Goal: Information Seeking & Learning: Learn about a topic

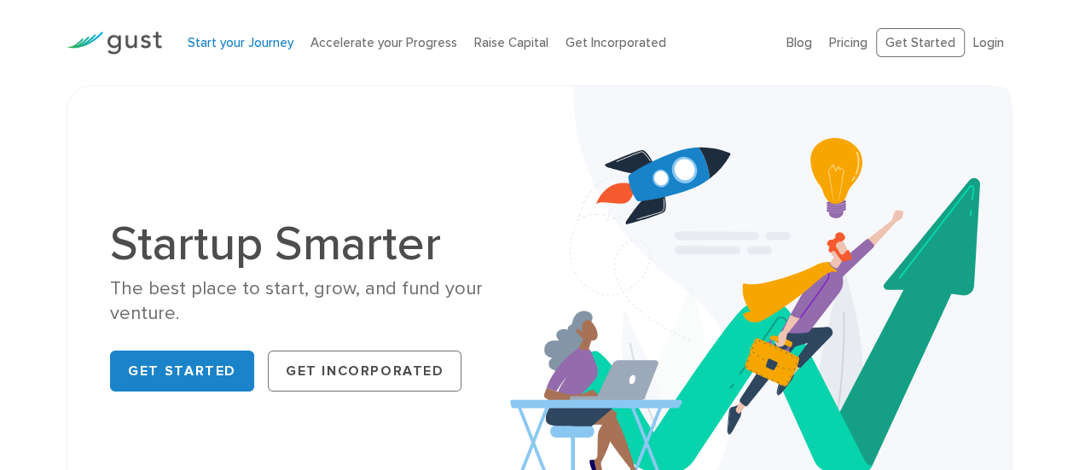
click at [275, 40] on link "Start your Journey" at bounding box center [241, 42] width 106 height 15
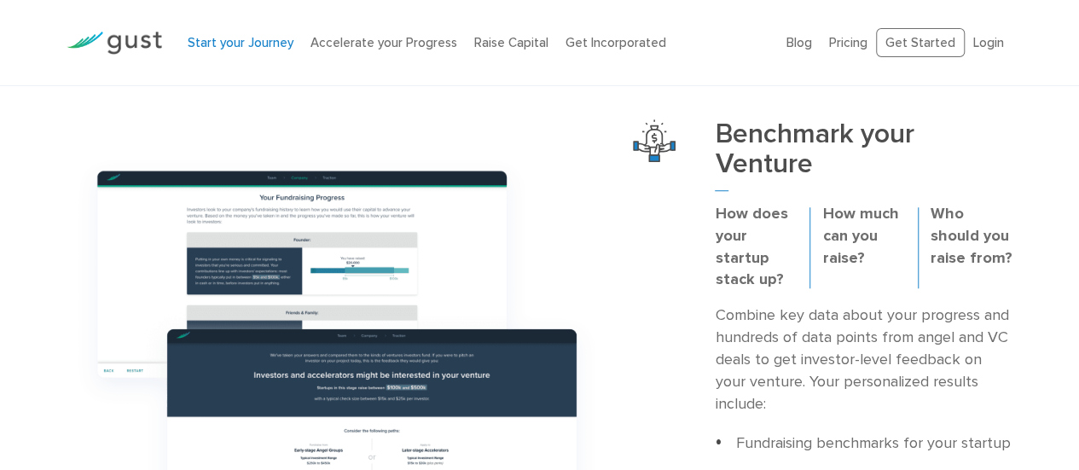
scroll to position [512, 0]
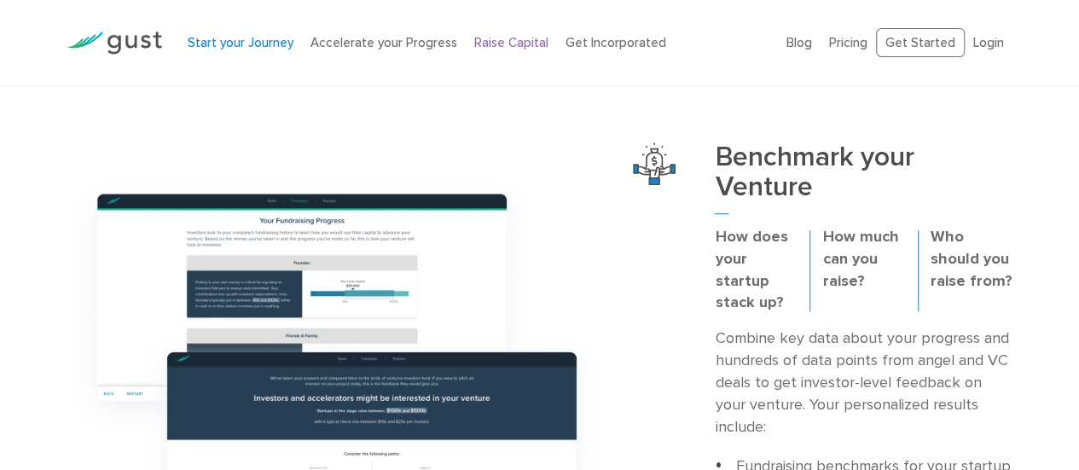
click at [498, 38] on link "Raise Capital" at bounding box center [511, 42] width 74 height 15
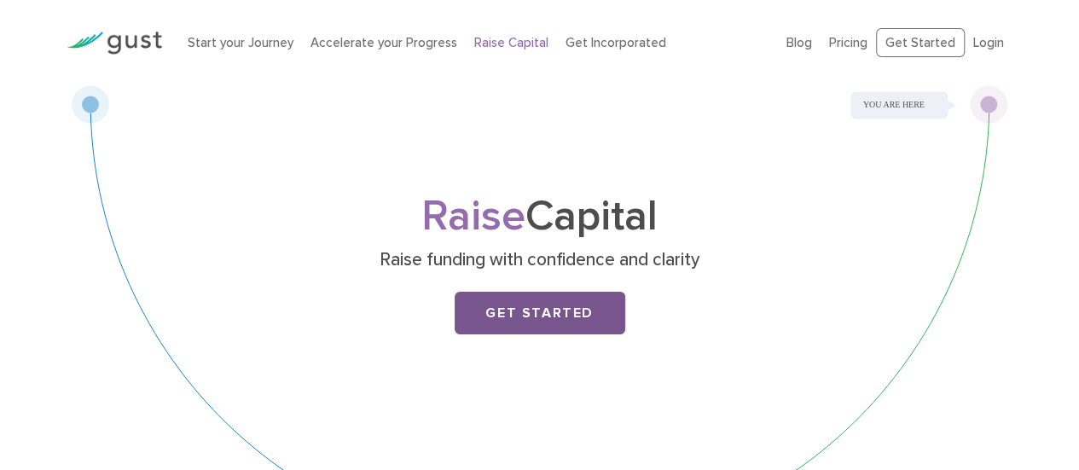
click at [524, 311] on link "Get Started" at bounding box center [540, 313] width 171 height 43
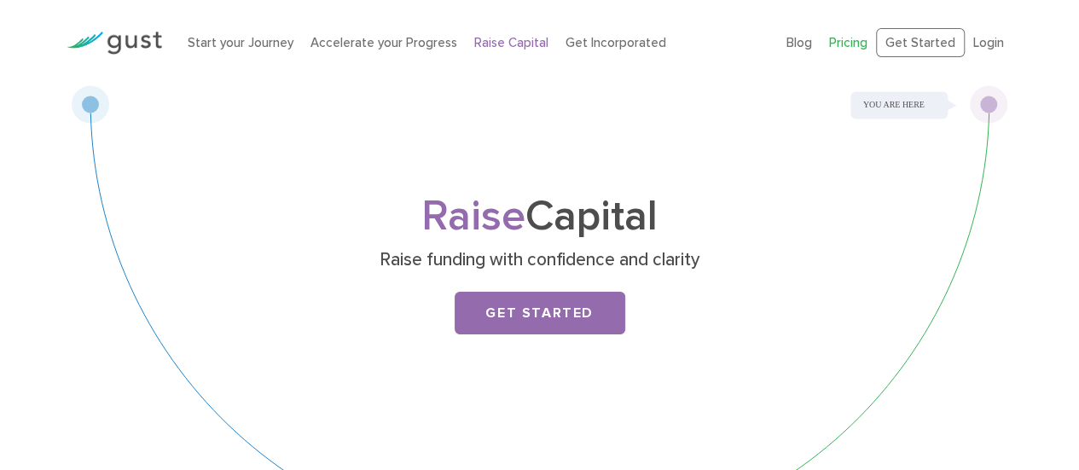
click at [851, 43] on link "Pricing" at bounding box center [848, 42] width 38 height 15
